Goal: Task Accomplishment & Management: Use online tool/utility

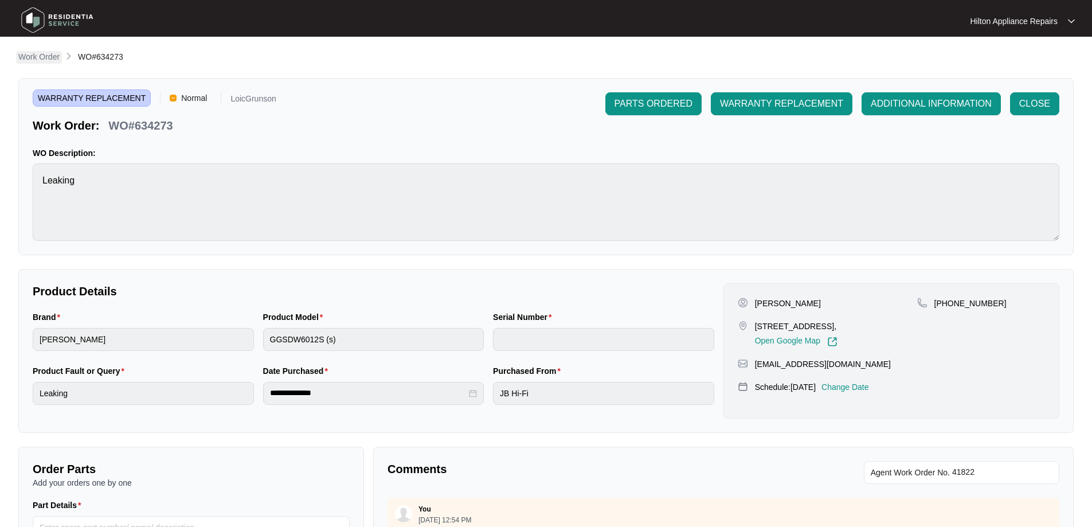
click at [45, 62] on p "Work Order" at bounding box center [38, 56] width 41 height 11
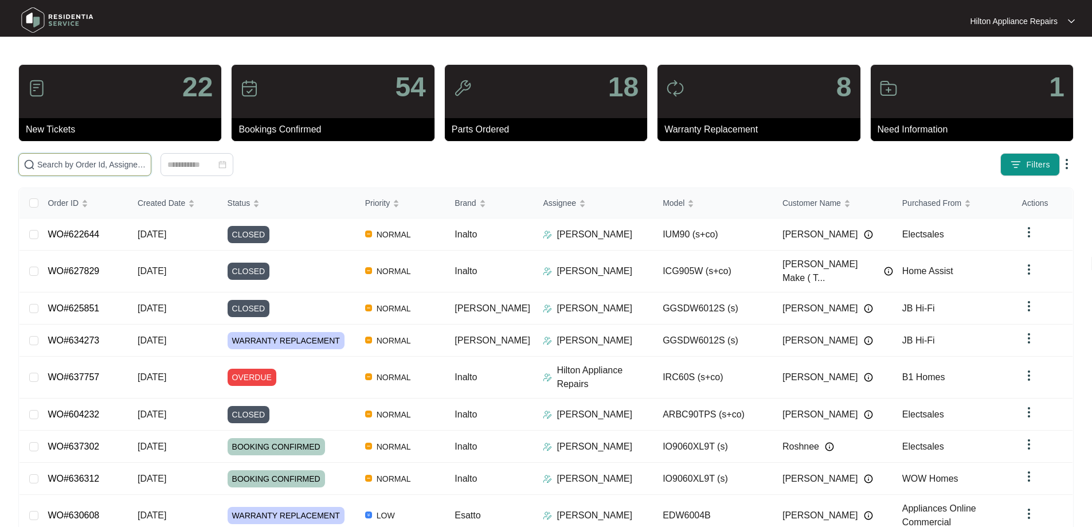
click at [131, 164] on input "text" at bounding box center [91, 164] width 109 height 13
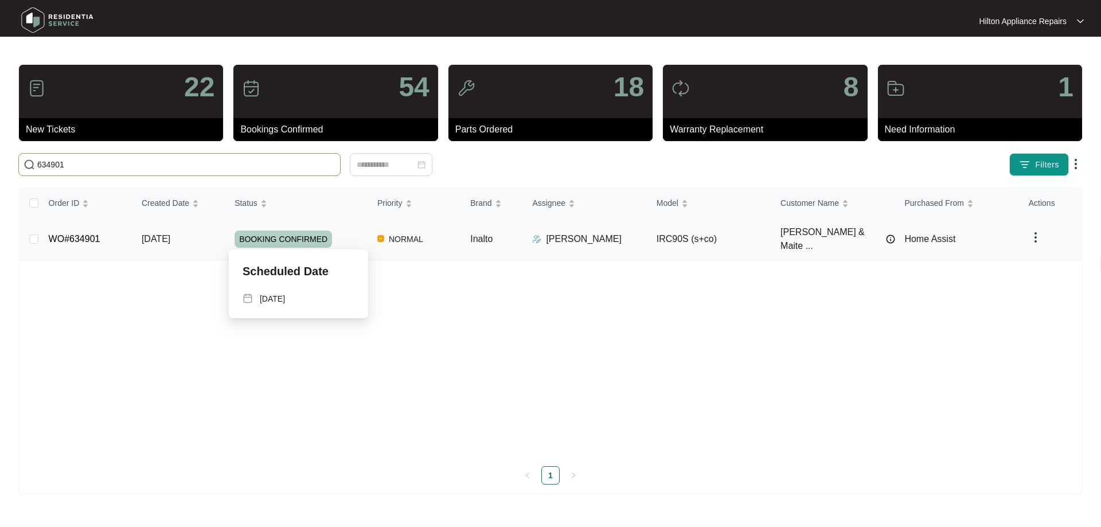
type input "634901"
click at [362, 241] on div "BOOKING CONFIRMED" at bounding box center [302, 238] width 134 height 17
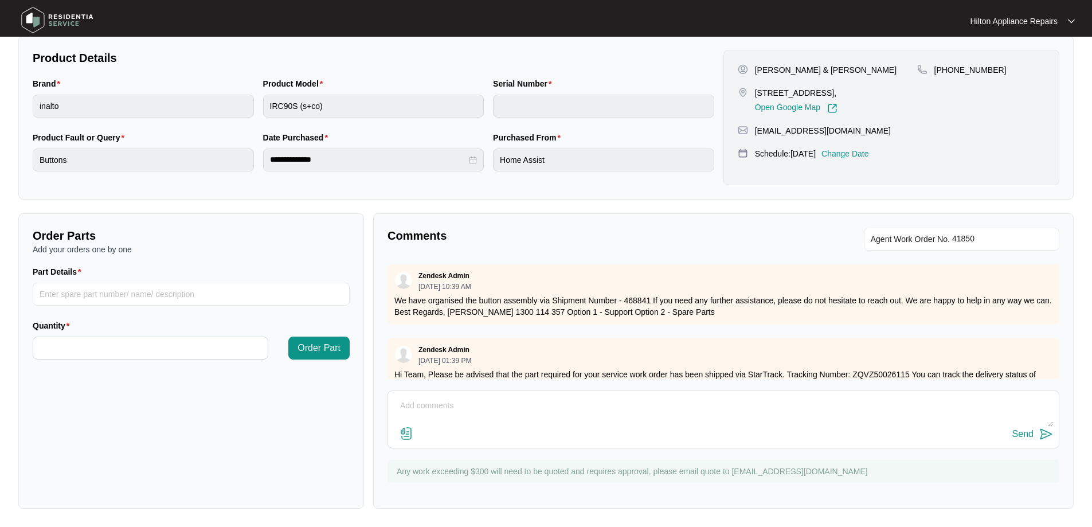
scroll to position [234, 0]
click at [504, 407] on textarea at bounding box center [723, 412] width 659 height 30
paste textarea "Unable to fit this switch assy alone, the plug for the switch is in a box behin…"
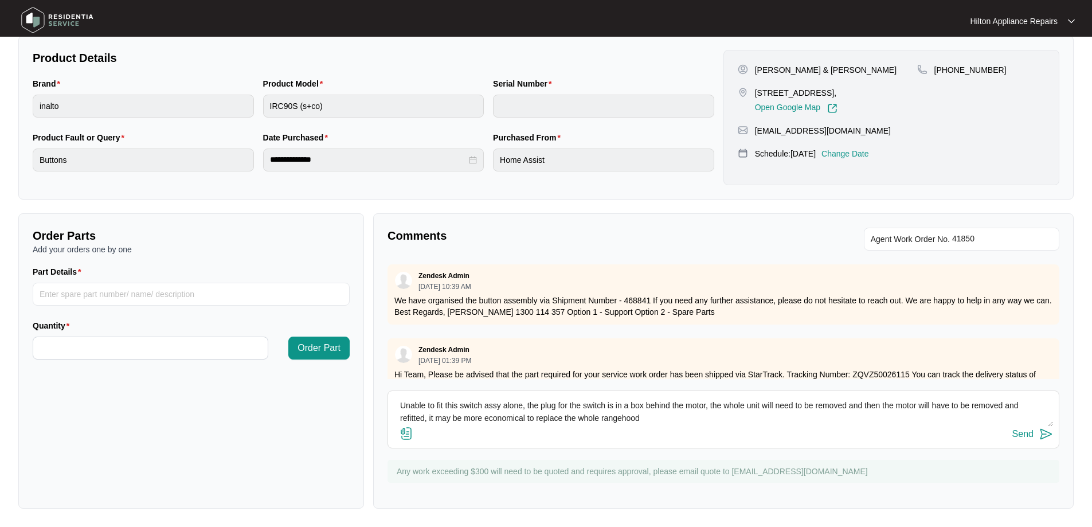
scroll to position [9, 0]
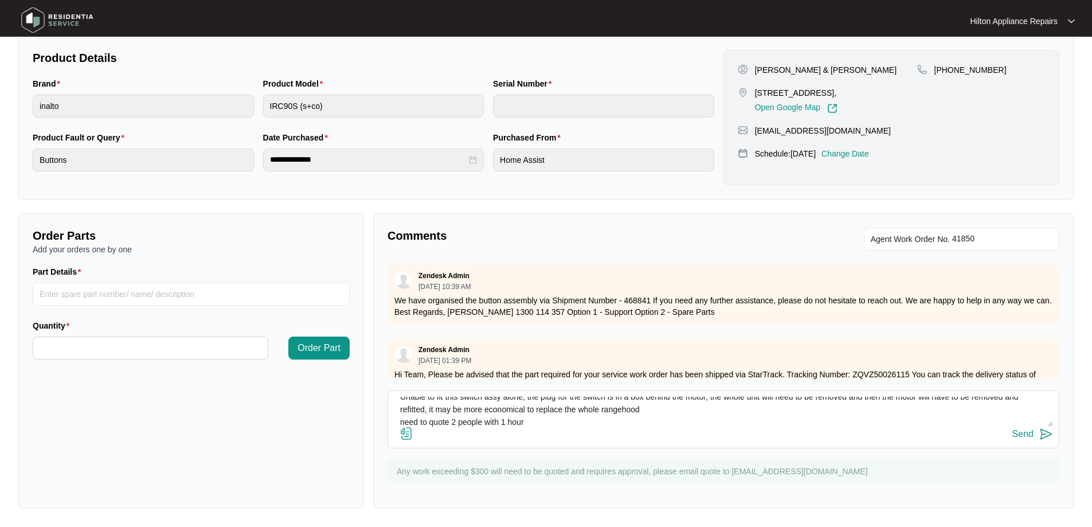
click at [398, 420] on textarea "Unable to fit this switch assy alone, the plug for the switch is in a box behin…" at bounding box center [723, 412] width 659 height 30
click at [531, 420] on textarea "Unable to fit this switch assy alone, the plug for the switch is in a box behin…" at bounding box center [723, 412] width 659 height 30
click at [461, 423] on textarea "Unable to fit this switch assy alone, the plug for the switch is in a box behin…" at bounding box center [723, 412] width 659 height 30
click at [537, 423] on textarea "Unable to fit this switch assy alone, the plug for the switch is in a box behin…" at bounding box center [723, 412] width 659 height 30
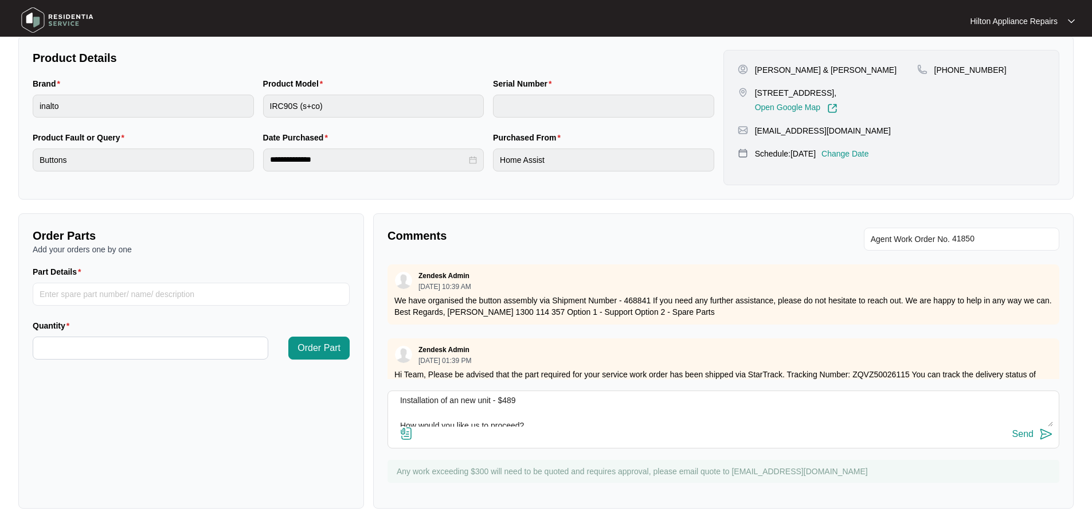
scroll to position [0, 0]
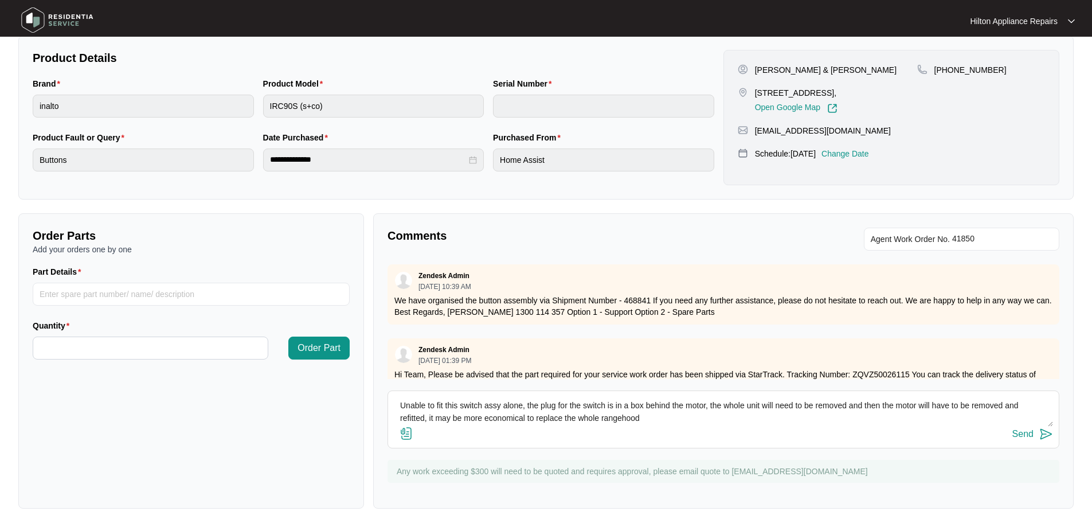
drag, startPoint x: 537, startPoint y: 423, endPoint x: 380, endPoint y: 360, distance: 168.5
click at [380, 360] on div "Comments Agent Work Order No. Zendesk Admin [DATE] 10:39 AM We have organised t…" at bounding box center [723, 360] width 701 height 295
type textarea "Unable to fit this switch assy alone, the plug for the switch is in a box behin…"
click at [1025, 435] on div "Send" at bounding box center [1023, 434] width 21 height 10
